Goal: Transaction & Acquisition: Book appointment/travel/reservation

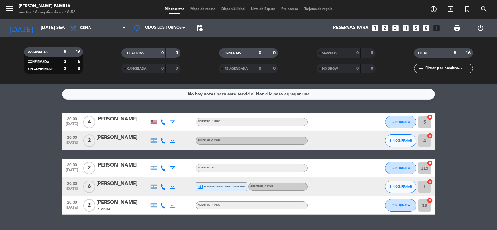
click at [396, 27] on icon "looks_3" at bounding box center [395, 28] width 8 height 8
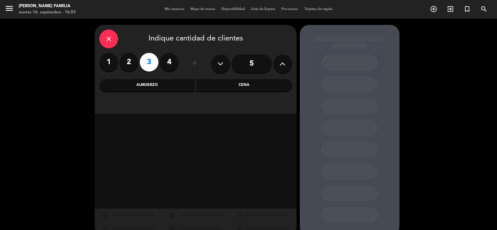
click at [251, 84] on div "Cena" at bounding box center [244, 85] width 96 height 12
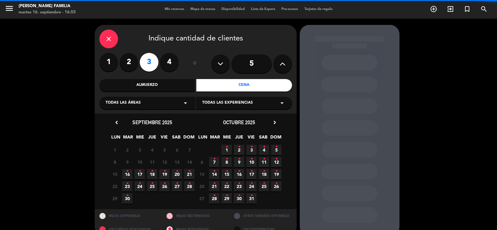
click at [227, 101] on span "Todas las experiencias" at bounding box center [227, 103] width 51 height 6
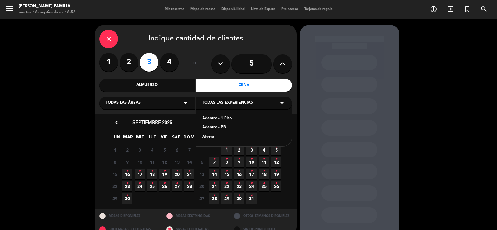
click at [149, 103] on div "Todas las áreas arrow_drop_down" at bounding box center [147, 103] width 96 height 12
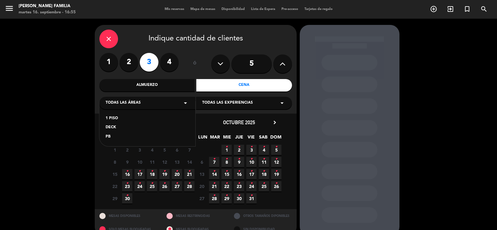
click at [116, 118] on div "1 PISO" at bounding box center [148, 118] width 84 height 6
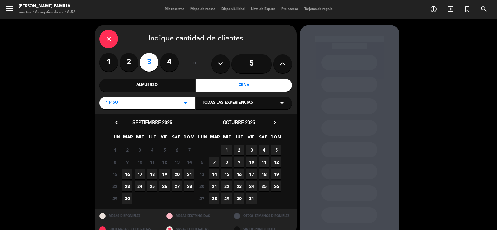
click at [234, 101] on span "Todas las experiencias" at bounding box center [227, 103] width 51 height 6
click at [222, 117] on div "Adentro - 1 Piso" at bounding box center [244, 118] width 84 height 6
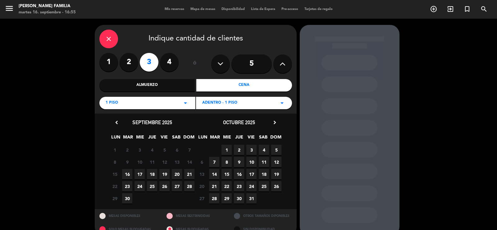
click at [126, 172] on span "16" at bounding box center [127, 174] width 10 height 10
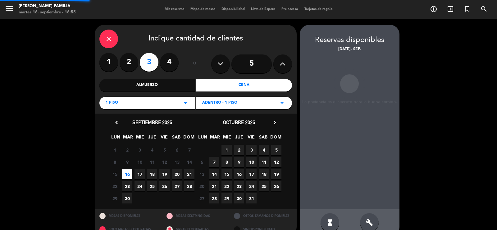
scroll to position [12, 0]
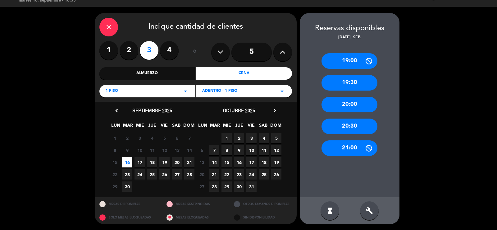
click at [346, 126] on div "20:30" at bounding box center [349, 126] width 56 height 16
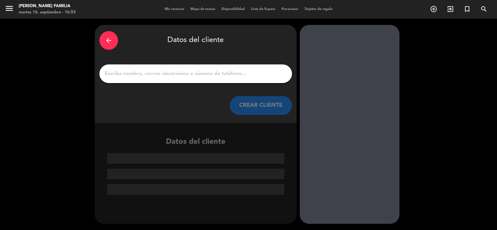
click at [134, 73] on input "1" at bounding box center [195, 73] width 183 height 9
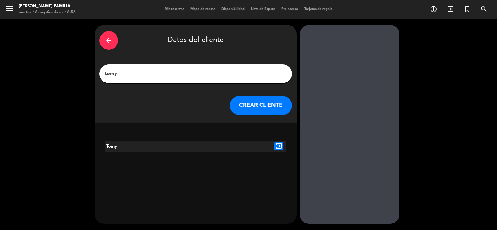
drag, startPoint x: 126, startPoint y: 72, endPoint x: 92, endPoint y: 72, distance: 33.9
click at [92, 72] on div "arrow_back Datos del cliente [PERSON_NAME] CLIENTE Tomy exit_to_app" at bounding box center [248, 124] width 497 height 211
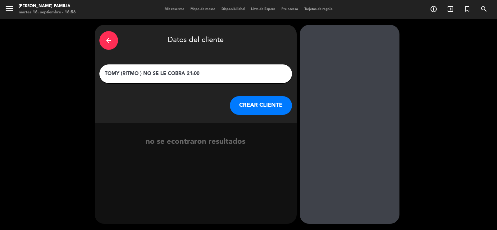
type input "TOMY (RITMO ) NO SE LE COBRA 21:00"
click at [262, 103] on button "CREAR CLIENTE" at bounding box center [261, 105] width 62 height 19
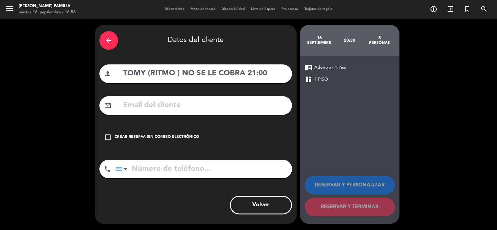
click at [104, 135] on icon "check_box_outline_blank" at bounding box center [107, 136] width 7 height 7
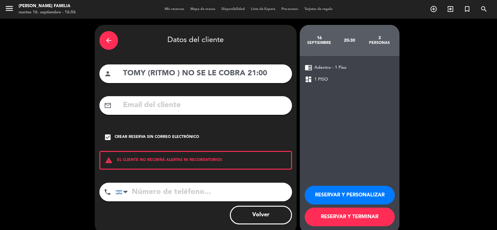
click at [351, 218] on button "RESERVAR Y TERMINAR" at bounding box center [350, 216] width 90 height 19
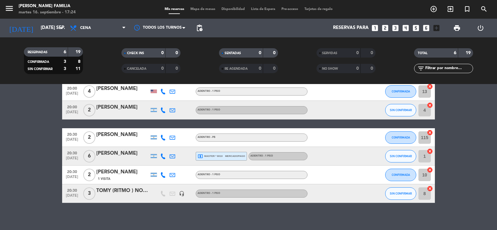
scroll to position [34, 0]
